Goal: Task Accomplishment & Management: Manage account settings

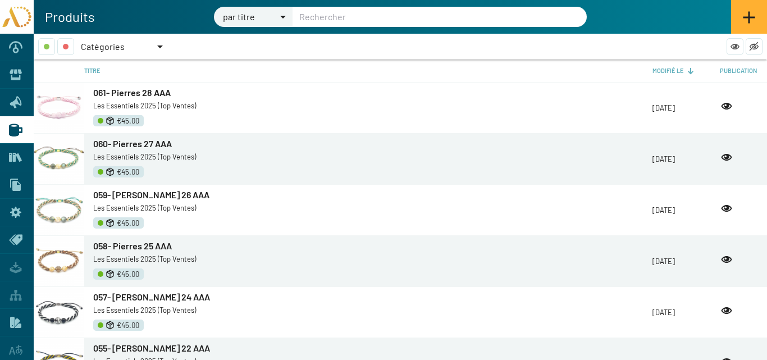
click at [10, 156] on icon at bounding box center [10, 157] width 3 height 9
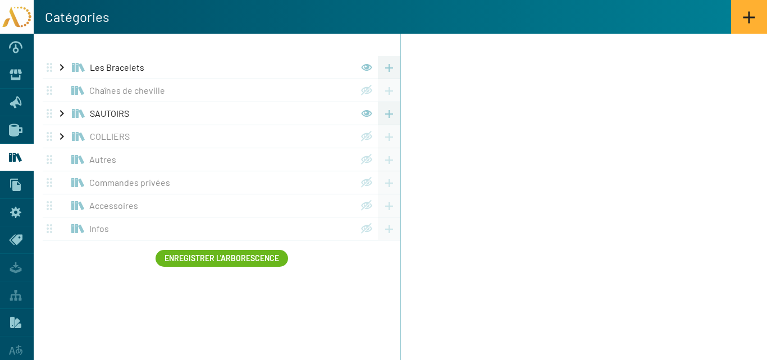
click at [11, 125] on icon at bounding box center [15, 130] width 13 height 13
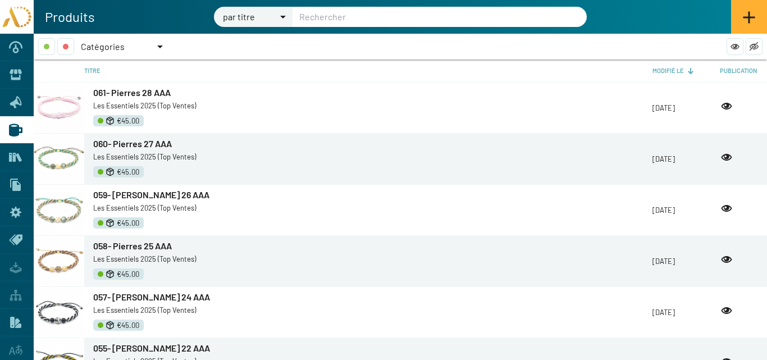
click at [160, 46] on div at bounding box center [160, 46] width 6 height 3
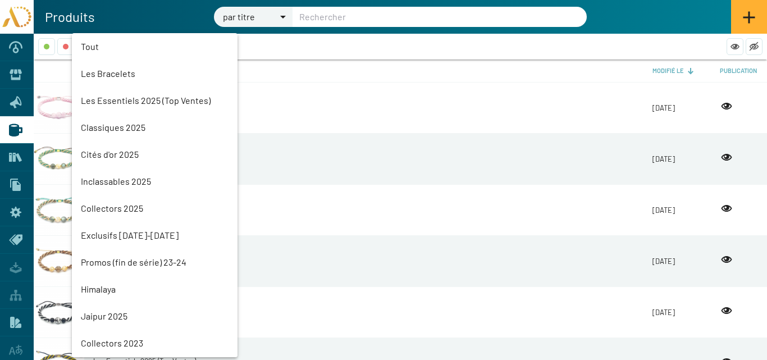
click at [132, 262] on mat-option "Promos (fin de série) 23-24" at bounding box center [155, 262] width 166 height 27
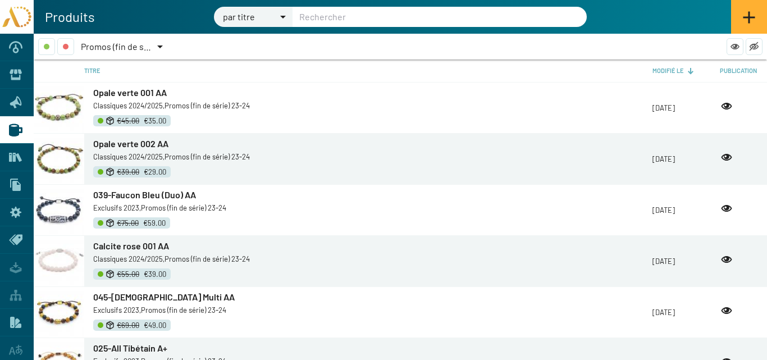
click at [126, 95] on span "Opale verte 001 AA" at bounding box center [130, 92] width 74 height 11
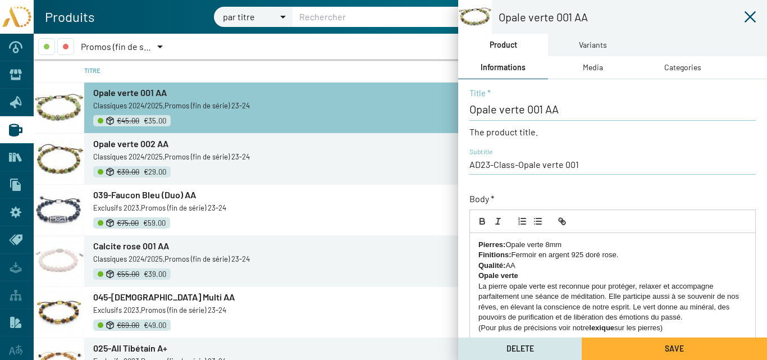
scroll to position [241, 0]
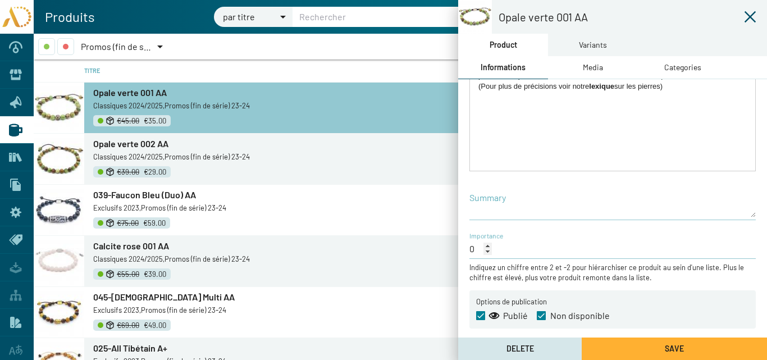
click at [131, 142] on span "Opale verte 002 AA" at bounding box center [130, 143] width 75 height 11
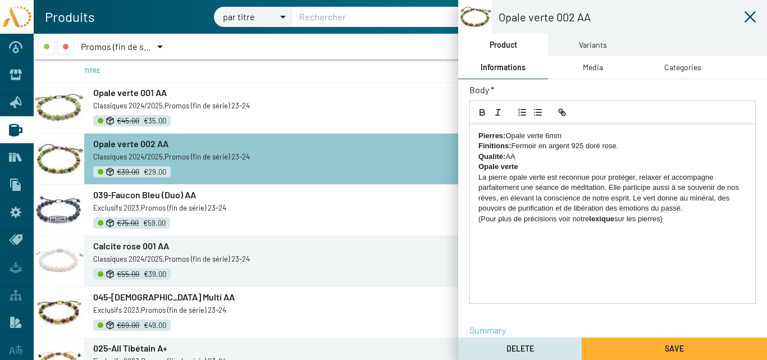
scroll to position [241, 0]
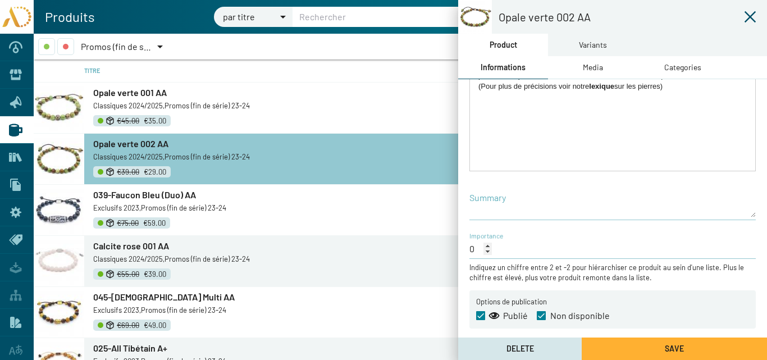
click at [144, 192] on span "039-Faucon Bleu (Duo) AA" at bounding box center [144, 194] width 103 height 11
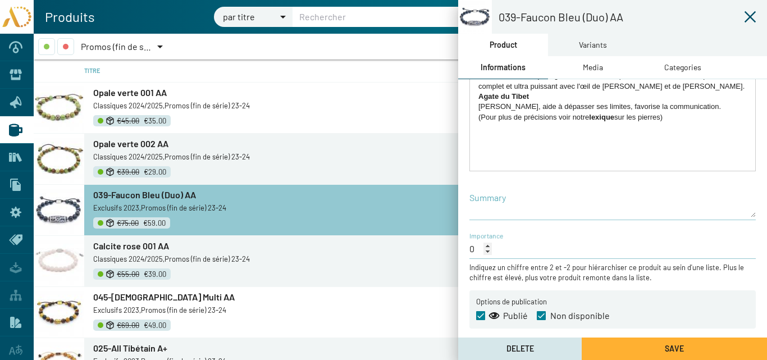
scroll to position [112, 0]
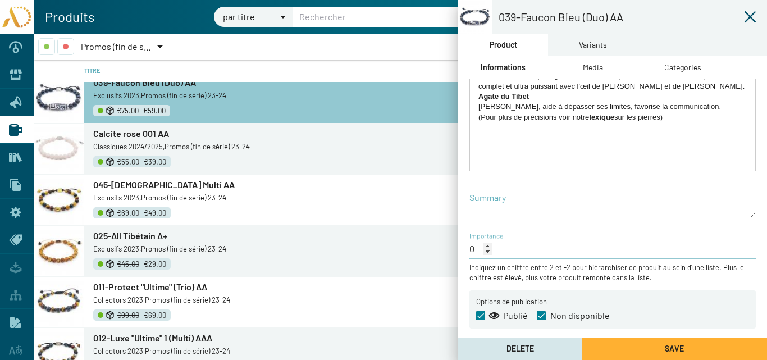
click at [141, 134] on span "Calcite rose 001 AA" at bounding box center [131, 133] width 76 height 11
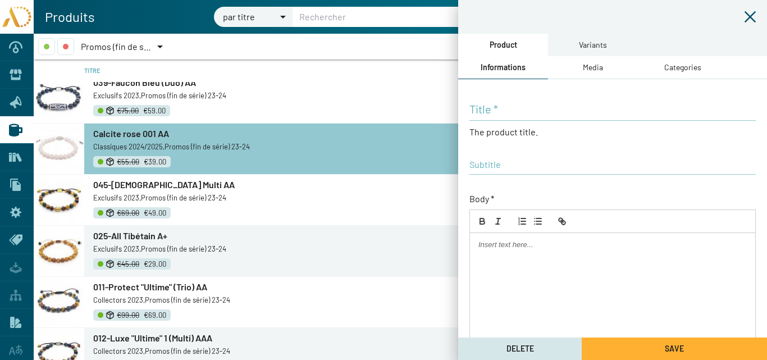
type input "Calcite rose 001 AA"
type input "AD23-Class-Calcite rose 001"
checkbox input "true"
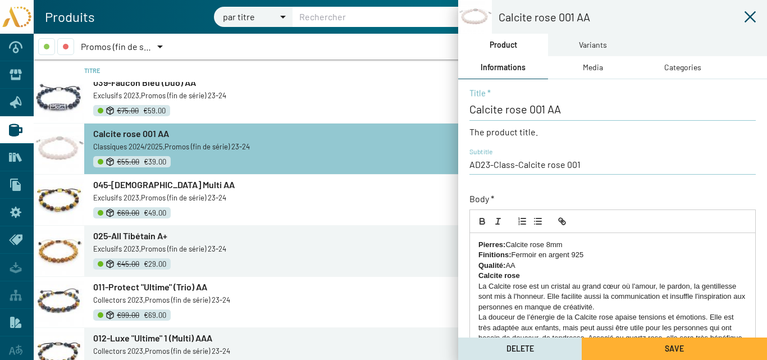
scroll to position [241, 0]
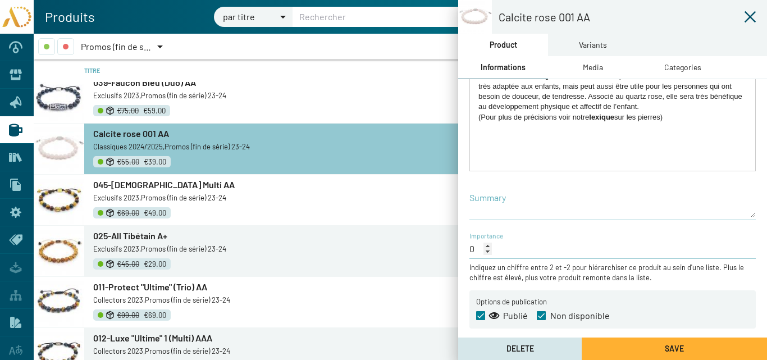
click at [129, 187] on span "045-[DEMOGRAPHIC_DATA] Multi AA" at bounding box center [163, 184] width 141 height 11
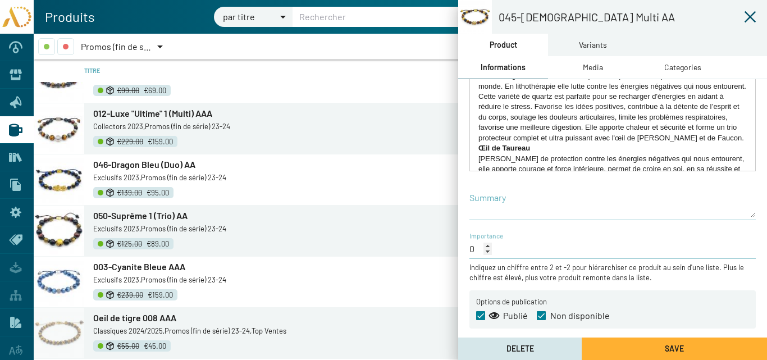
scroll to position [393, 0]
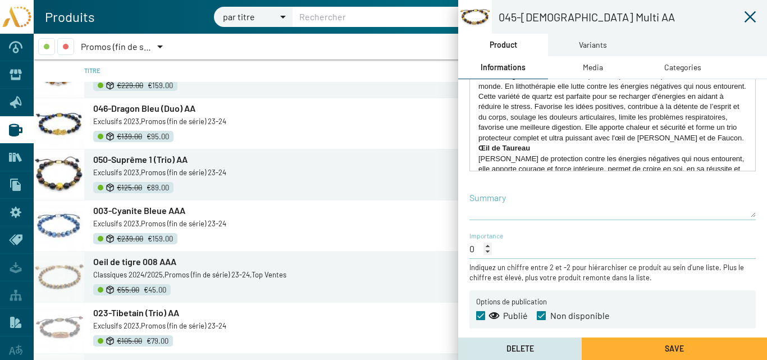
drag, startPoint x: 134, startPoint y: 212, endPoint x: 398, endPoint y: 110, distance: 282.9
click at [134, 211] on span "003-Cyanite Bleue AAA" at bounding box center [139, 210] width 92 height 11
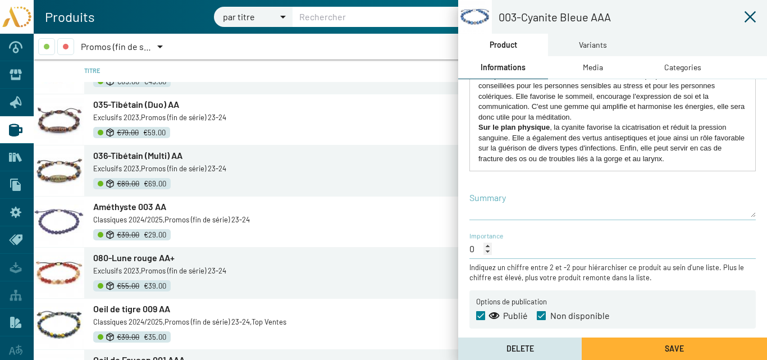
scroll to position [2656, 0]
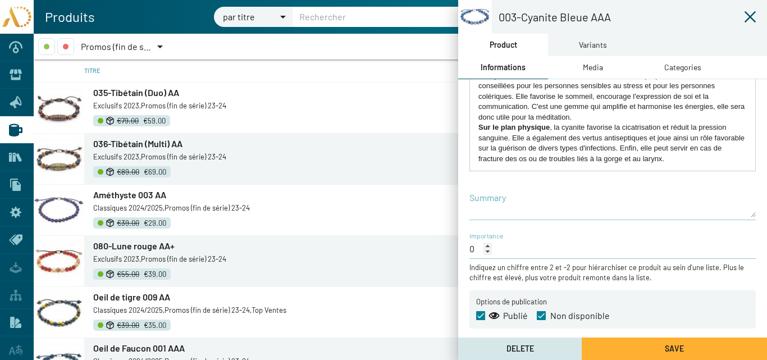
click at [138, 246] on span "080-Lune rouge AA+" at bounding box center [133, 245] width 81 height 11
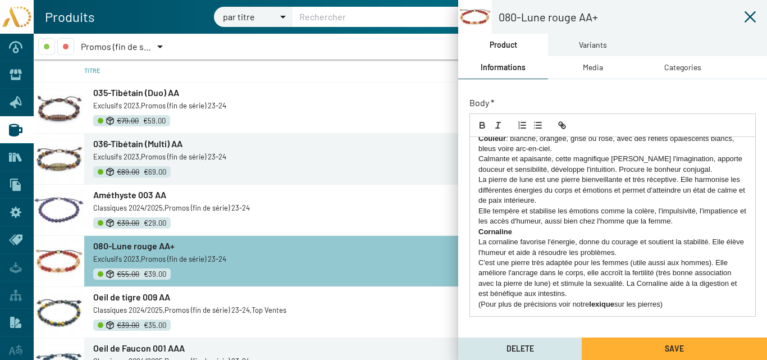
scroll to position [241, 0]
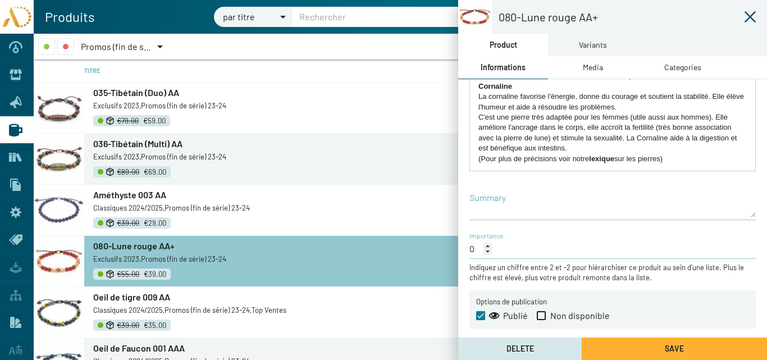
click at [541, 315] on span at bounding box center [541, 315] width 9 height 9
click at [541, 320] on input "Non disponible" at bounding box center [541, 320] width 1 height 1
checkbox input "true"
click at [618, 347] on button "Save" at bounding box center [674, 348] width 185 height 22
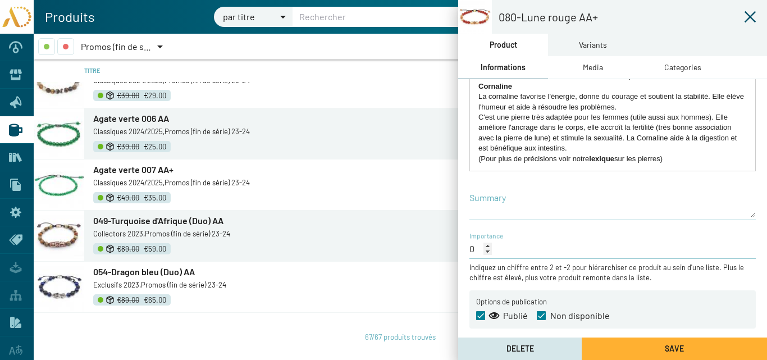
scroll to position [3194, 0]
click at [731, 17] on icon at bounding box center [749, 16] width 11 height 11
